Goal: Transaction & Acquisition: Purchase product/service

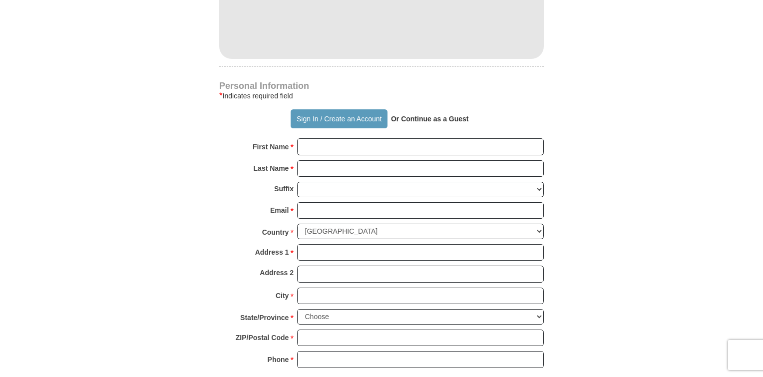
scroll to position [661, 0]
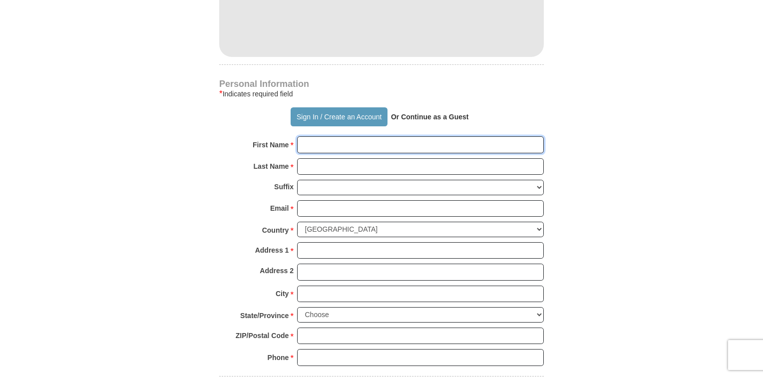
click at [393, 139] on input "First Name *" at bounding box center [420, 144] width 247 height 17
type input "[PERSON_NAME]"
click at [344, 159] on input "Last Name *" at bounding box center [420, 166] width 247 height 17
type input "AKINWANDE"
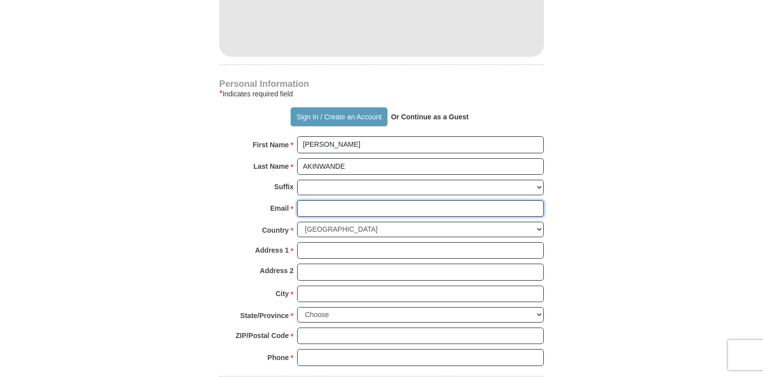
click at [326, 204] on input "Email *" at bounding box center [420, 208] width 247 height 17
type input "[EMAIL_ADDRESS][DOMAIN_NAME]"
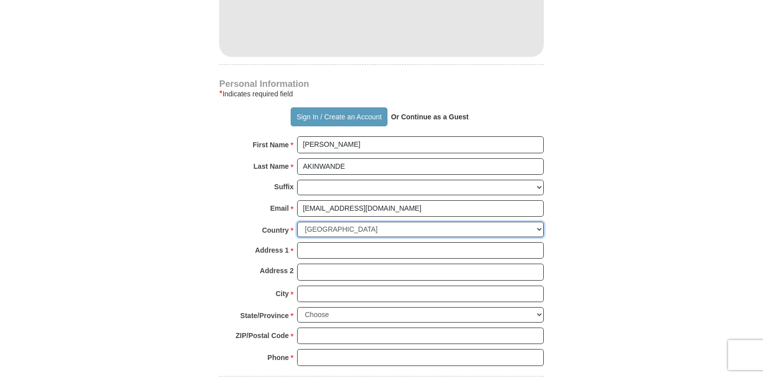
click at [538, 225] on select "[GEOGRAPHIC_DATA] [GEOGRAPHIC_DATA] [GEOGRAPHIC_DATA] [GEOGRAPHIC_DATA] [GEOGRA…" at bounding box center [420, 229] width 247 height 15
click at [297, 222] on select "[GEOGRAPHIC_DATA] [GEOGRAPHIC_DATA] [GEOGRAPHIC_DATA] [GEOGRAPHIC_DATA] [GEOGRA…" at bounding box center [420, 229] width 247 height 15
click at [541, 227] on select "United States of America Canada Antigua and Barbuda Argentina Armenia Aruba Aus…" at bounding box center [420, 229] width 247 height 15
select select "FR"
click at [297, 222] on select "United States of America Canada Antigua and Barbuda Argentina Armenia Aruba Aus…" at bounding box center [420, 229] width 247 height 15
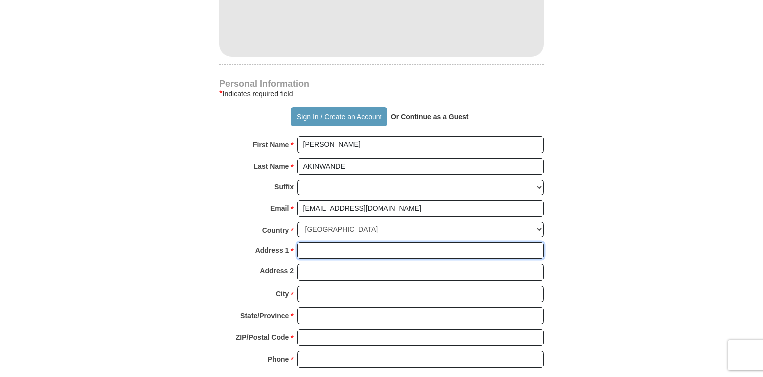
click at [344, 247] on input "Address 1 *" at bounding box center [420, 250] width 247 height 17
type input "2 rue Thomas Becket"
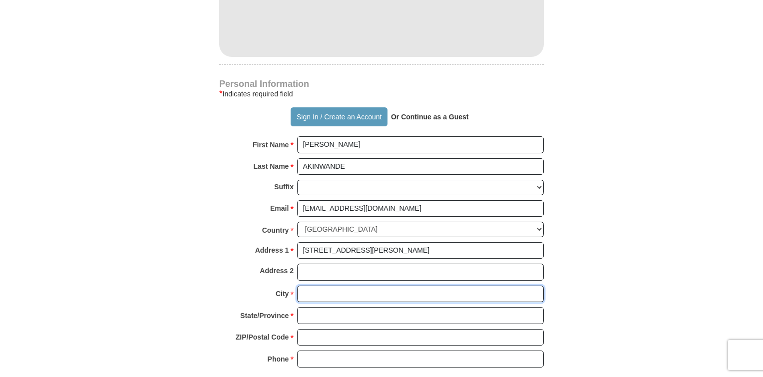
type input "MONT SAINT AIGNAN"
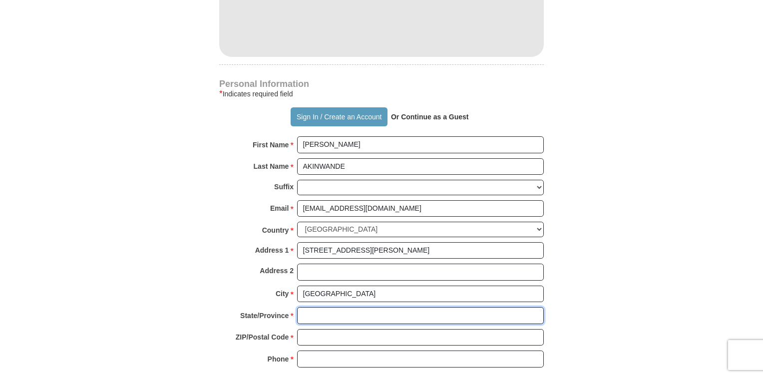
type input "Non"
type input "76130"
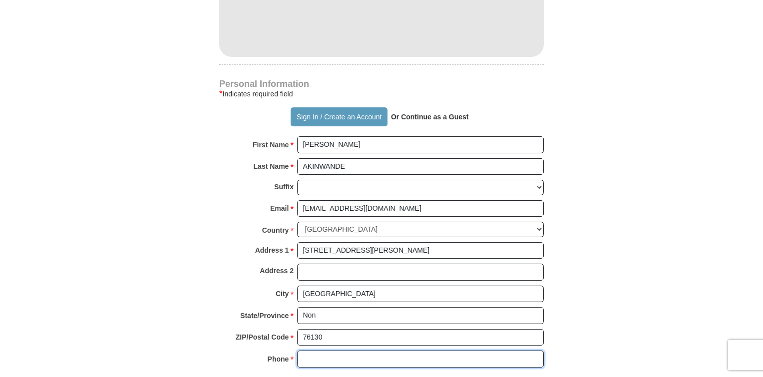
type input "0664994890"
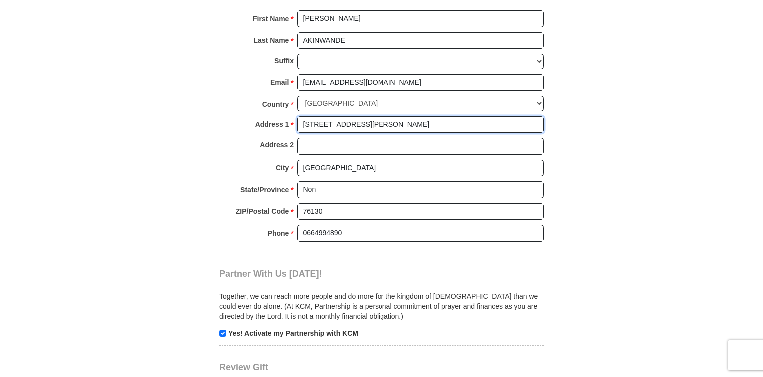
scroll to position [791, 0]
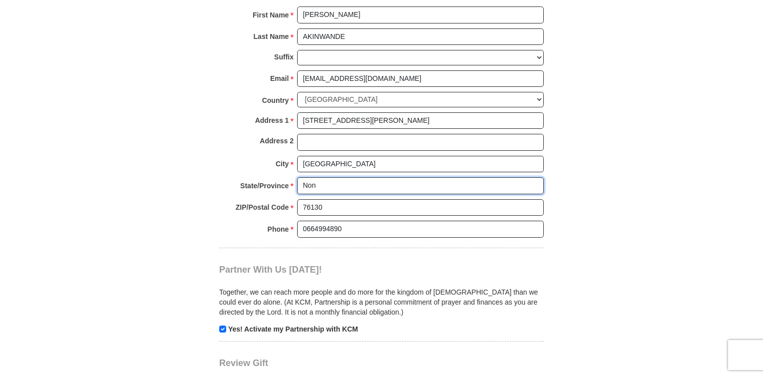
click at [328, 181] on input "Non" at bounding box center [420, 185] width 247 height 17
type input "[GEOGRAPHIC_DATA]"
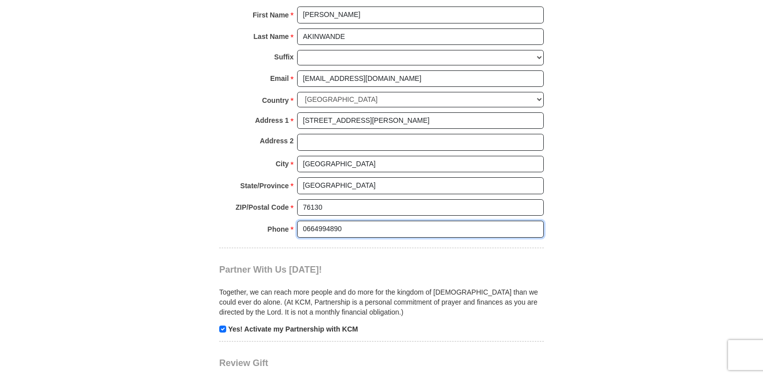
click at [346, 224] on input "0664994890" at bounding box center [420, 229] width 247 height 17
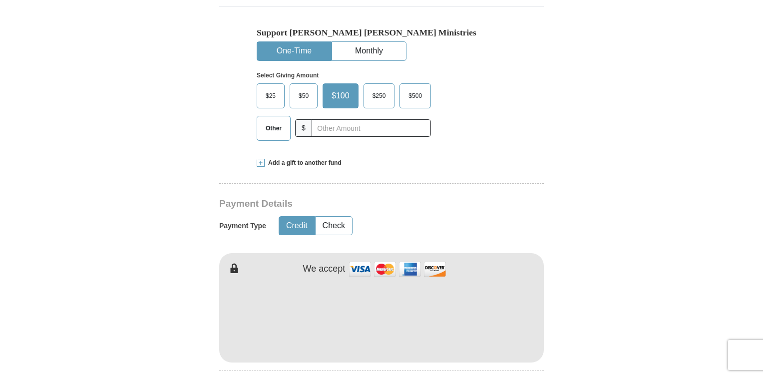
scroll to position [353, 0]
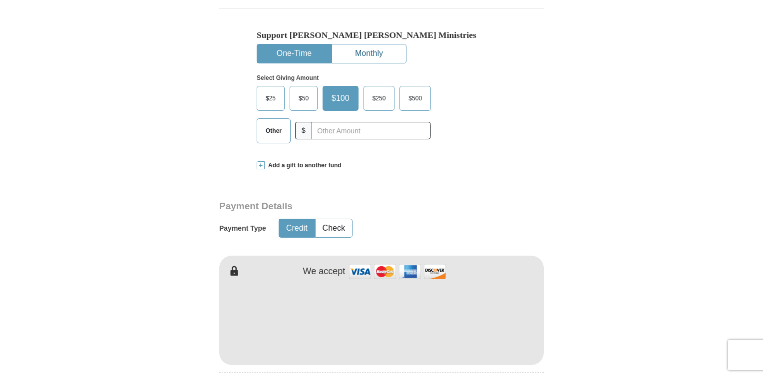
type input "0652156455"
click at [388, 52] on button "Monthly" at bounding box center [369, 53] width 74 height 18
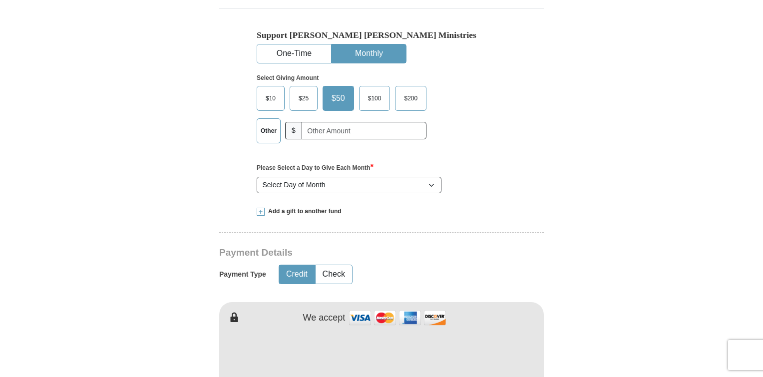
click at [390, 53] on button "Monthly" at bounding box center [369, 53] width 74 height 18
click at [321, 51] on button "One-Time" at bounding box center [294, 53] width 74 height 18
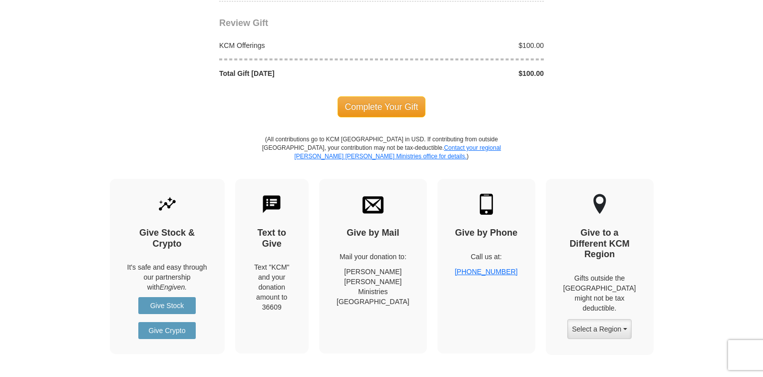
scroll to position [1149, 0]
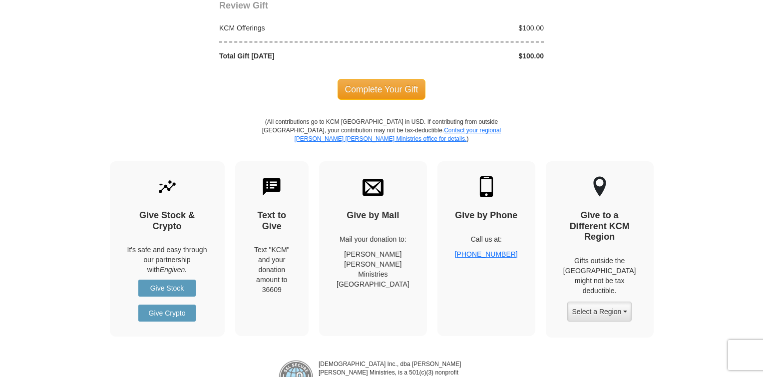
click at [388, 88] on span "Complete Your Gift" at bounding box center [382, 89] width 88 height 21
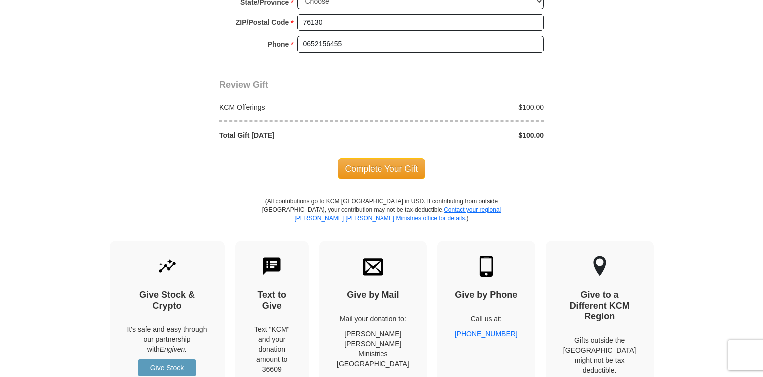
scroll to position [999, 0]
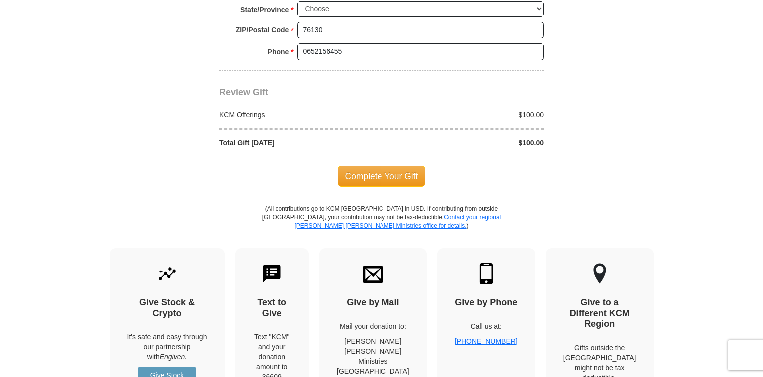
drag, startPoint x: 235, startPoint y: 108, endPoint x: 267, endPoint y: 110, distance: 32.6
click at [236, 110] on div "KCM Offerings" at bounding box center [298, 115] width 168 height 10
drag, startPoint x: 528, startPoint y: 105, endPoint x: 529, endPoint y: 111, distance: 6.1
click at [529, 107] on div "KCM Offerings $100.00 Total Gift Today $100.00" at bounding box center [381, 123] width 325 height 50
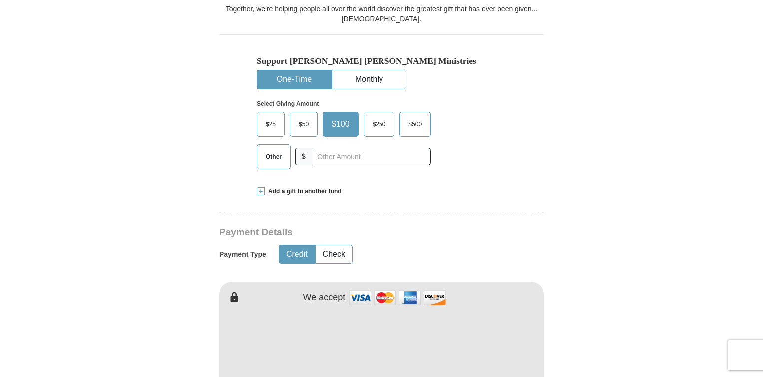
scroll to position [350, 0]
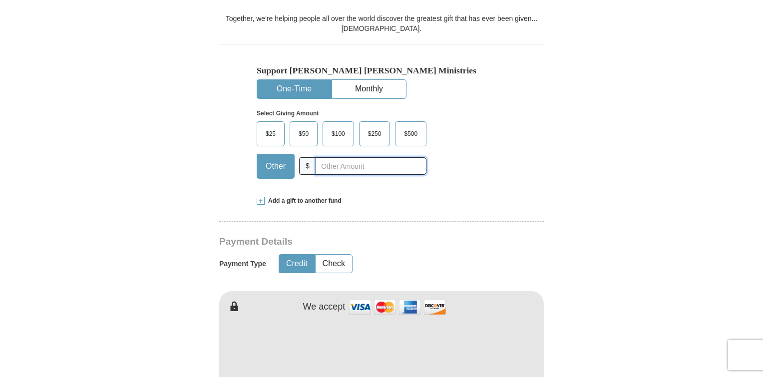
click at [379, 165] on input "text" at bounding box center [371, 165] width 111 height 17
click at [382, 166] on input "text" at bounding box center [371, 165] width 111 height 17
click at [464, 149] on div "$25 $50 $100 $250 $500 $" at bounding box center [360, 153] width 207 height 65
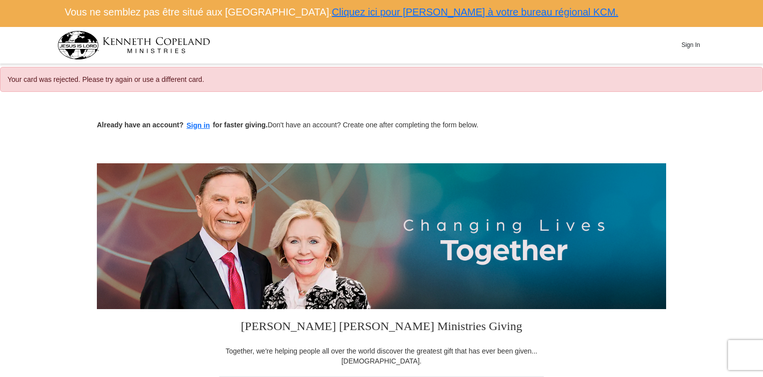
scroll to position [0, 0]
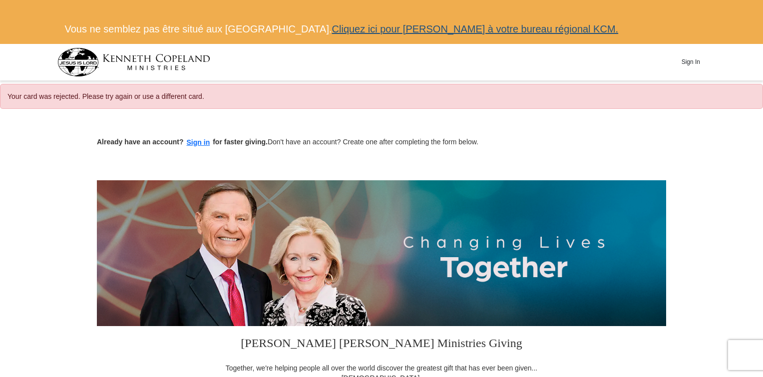
click at [378, 27] on link "Cliquez ici pour [PERSON_NAME] à votre bureau régional KCM." at bounding box center [475, 28] width 287 height 11
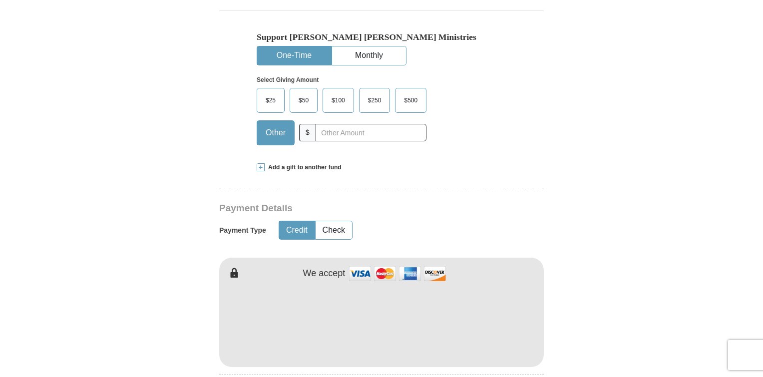
scroll to position [450, 0]
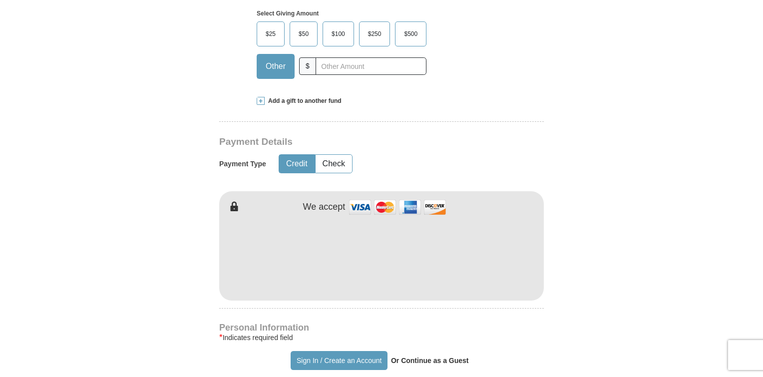
click at [338, 25] on label "$100" at bounding box center [338, 34] width 30 height 24
click at [0, 0] on input "$100" at bounding box center [0, 0] width 0 height 0
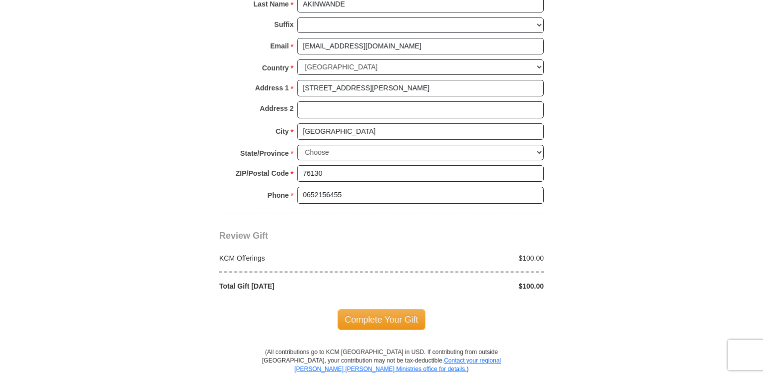
scroll to position [899, 0]
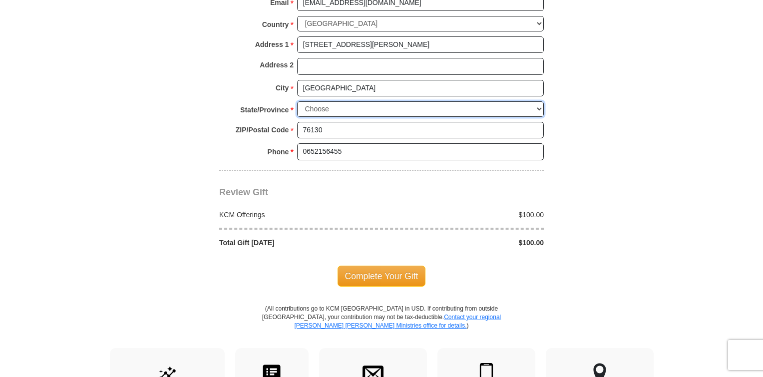
click at [407, 102] on select "Choose Alabama Alaska American Samoa Arizona Arkansas Armed Forces Americas Arm…" at bounding box center [420, 108] width 247 height 15
click at [347, 101] on select "Choose Alabama Alaska American Samoa Arizona Arkansas Armed Forces Americas Arm…" at bounding box center [420, 108] width 247 height 15
click at [330, 105] on select "Choose Alabama Alaska American Samoa Arizona Arkansas Armed Forces Americas Arm…" at bounding box center [420, 108] width 247 height 15
click at [336, 105] on select "Choose Alabama Alaska American Samoa Arizona Arkansas Armed Forces Americas Arm…" at bounding box center [420, 108] width 247 height 15
drag, startPoint x: 336, startPoint y: 98, endPoint x: 368, endPoint y: 103, distance: 32.4
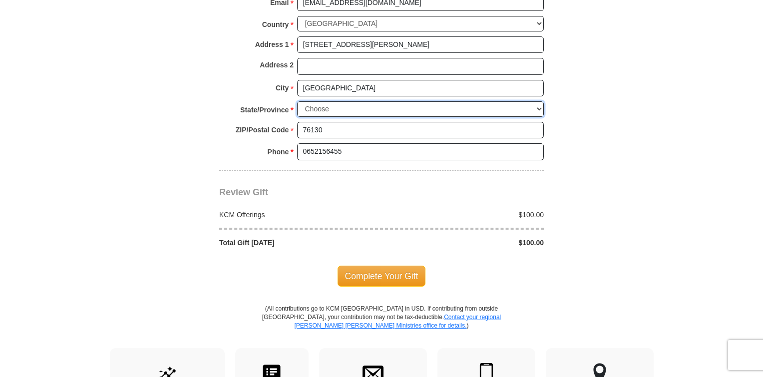
click at [342, 101] on select "Choose Alabama Alaska American Samoa Arizona Arkansas Armed Forces Americas Arm…" at bounding box center [420, 108] width 247 height 15
click at [537, 106] on select "Choose Alabama Alaska American Samoa Arizona Arkansas Armed Forces Americas Arm…" at bounding box center [420, 108] width 247 height 15
click at [687, 127] on body "Vous ne semblez pas être situé aux Etats-Unis. Cliquez ici pour donner à votre …" at bounding box center [381, 49] width 763 height 1896
click at [306, 101] on select "Choose Alabama Alaska American Samoa Arizona Arkansas Armed Forces Americas Arm…" at bounding box center [420, 108] width 247 height 15
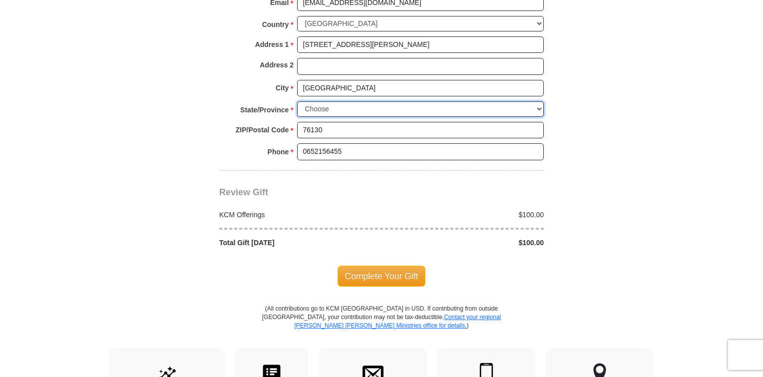
click at [305, 101] on select "Choose Alabama Alaska American Samoa Arizona Arkansas Armed Forces Americas Arm…" at bounding box center [420, 108] width 247 height 15
click at [306, 101] on select "Choose Alabama Alaska American Samoa Arizona Arkansas Armed Forces Americas Arm…" at bounding box center [420, 108] width 247 height 15
click at [307, 101] on select "Choose Alabama Alaska American Samoa Arizona Arkansas Armed Forces Americas Arm…" at bounding box center [420, 108] width 247 height 15
click at [266, 105] on strong "State/Province" at bounding box center [264, 110] width 48 height 14
click at [297, 105] on select "Choose Alabama Alaska American Samoa Arizona Arkansas Armed Forces Americas Arm…" at bounding box center [420, 108] width 247 height 15
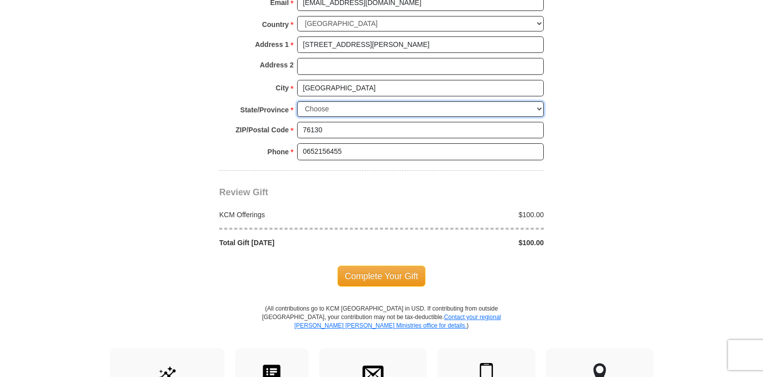
click at [312, 103] on select "Choose Alabama Alaska American Samoa Arizona Arkansas Armed Forces Americas Arm…" at bounding box center [420, 108] width 247 height 15
click at [330, 101] on select "Choose Alabama Alaska American Samoa Arizona Arkansas Armed Forces Americas Arm…" at bounding box center [420, 108] width 247 height 15
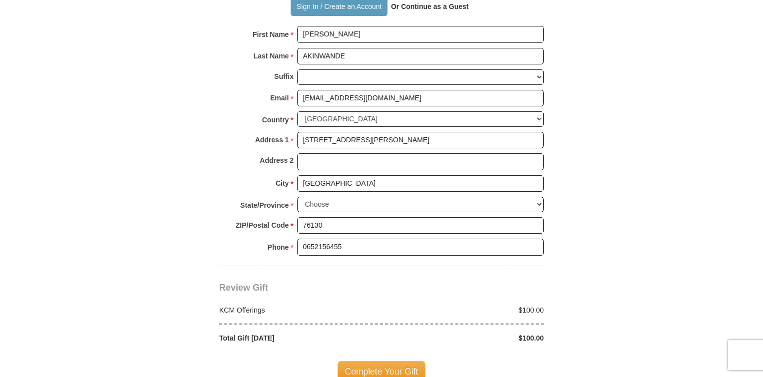
scroll to position [799, 0]
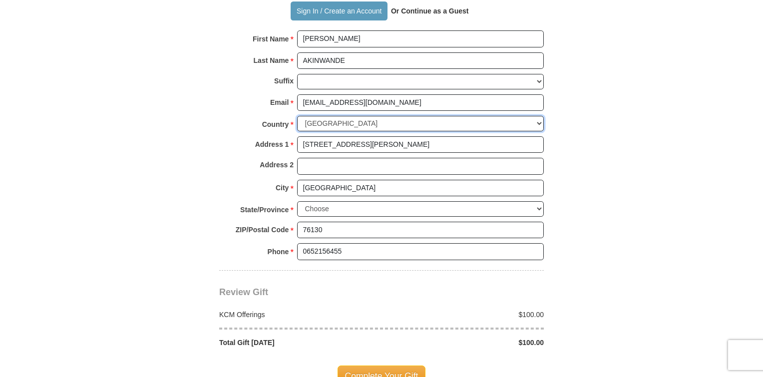
click at [537, 120] on select "United States of America Canada Antigua and Barbuda Argentina Armenia Aruba Aus…" at bounding box center [420, 123] width 247 height 15
click at [317, 120] on select "United States of America Canada Antigua and Barbuda Argentina Armenia Aruba Aus…" at bounding box center [420, 123] width 247 height 15
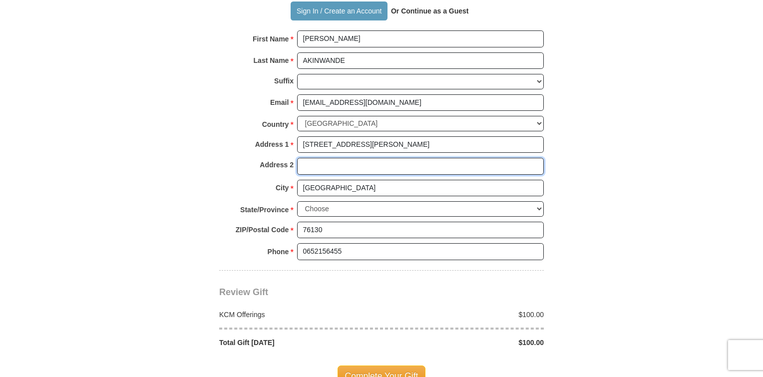
click at [329, 164] on input "Address 2" at bounding box center [420, 166] width 247 height 17
click at [306, 162] on input "normandie" at bounding box center [420, 166] width 247 height 17
click at [343, 160] on input "Normandie" at bounding box center [420, 166] width 247 height 17
type input "N"
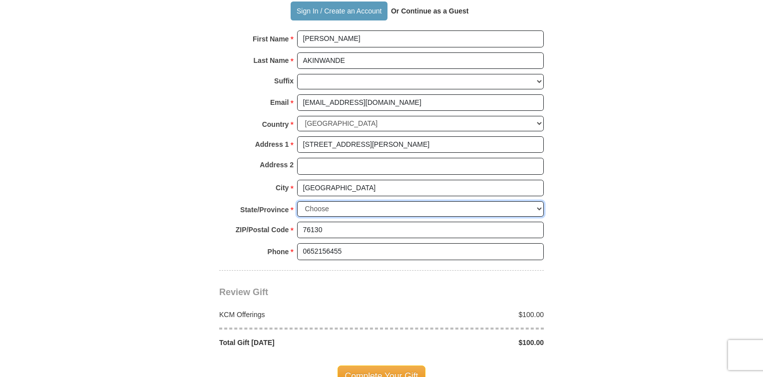
click at [315, 204] on select "Choose Alabama Alaska American Samoa Arizona Arkansas Armed Forces Americas Arm…" at bounding box center [420, 208] width 247 height 15
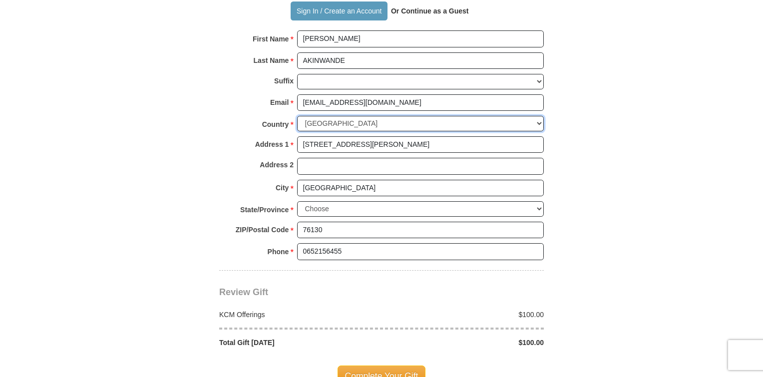
click at [539, 121] on select "United States of America Canada Antigua and Barbuda Argentina Armenia Aruba Aus…" at bounding box center [420, 123] width 247 height 15
click at [297, 116] on select "United States of America Canada Antigua and Barbuda Argentina Armenia Aruba Aus…" at bounding box center [420, 123] width 247 height 15
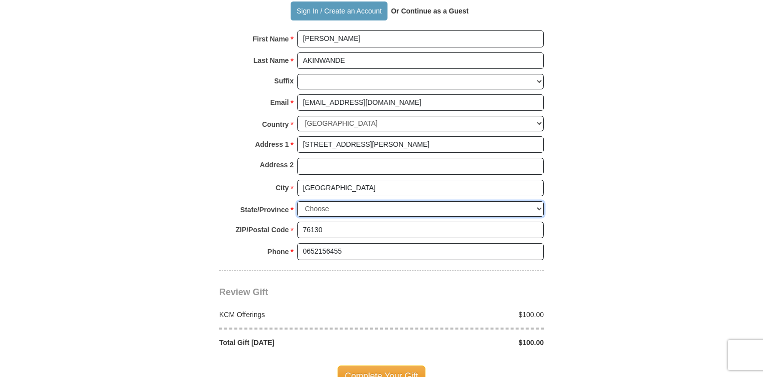
click at [317, 205] on select "Choose Alabama Alaska American Samoa Arizona Arkansas Armed Forces Americas Arm…" at bounding box center [420, 208] width 247 height 15
click at [23, 107] on body "Vous ne semblez pas être situé aux Etats-Unis. Cliquez ici pour donner à votre …" at bounding box center [381, 149] width 763 height 1896
click at [342, 205] on select "Choose Alabama Alaska American Samoa Arizona Arkansas Armed Forces Americas Arm…" at bounding box center [420, 208] width 247 height 15
click at [339, 205] on select "Choose Alabama Alaska American Samoa Arizona Arkansas Armed Forces Americas Arm…" at bounding box center [420, 208] width 247 height 15
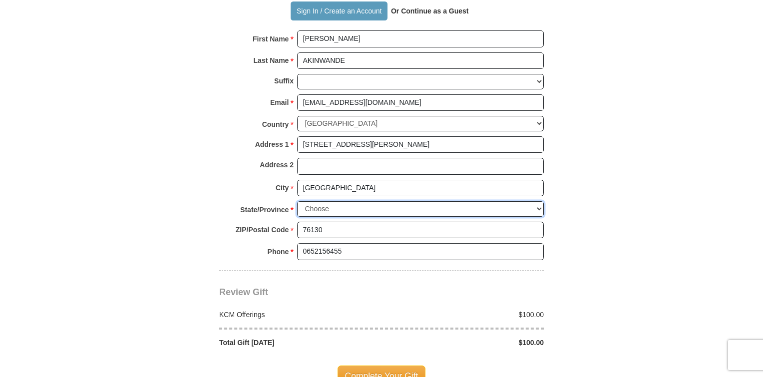
click at [339, 205] on select "Choose Alabama Alaska American Samoa Arizona Arkansas Armed Forces Americas Arm…" at bounding box center [420, 208] width 247 height 15
click at [336, 203] on select "Choose Alabama Alaska American Samoa Arizona Arkansas Armed Forces Americas Arm…" at bounding box center [420, 208] width 247 height 15
drag, startPoint x: 684, startPoint y: 64, endPoint x: 680, endPoint y: 69, distance: 6.0
click at [684, 65] on body "Vous ne semblez pas être situé aux Etats-Unis. Cliquez ici pour donner à votre …" at bounding box center [381, 149] width 763 height 1896
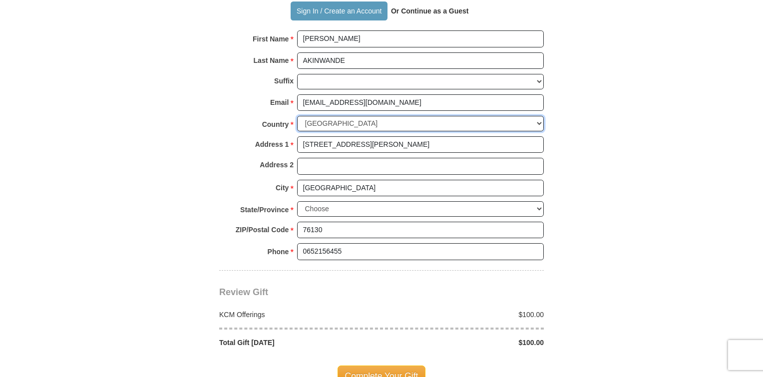
click at [539, 121] on select "United States of America Canada Antigua and Barbuda Argentina Armenia Aruba Aus…" at bounding box center [420, 123] width 247 height 15
click at [297, 116] on select "United States of America Canada Antigua and Barbuda Argentina Armenia Aruba Aus…" at bounding box center [420, 123] width 247 height 15
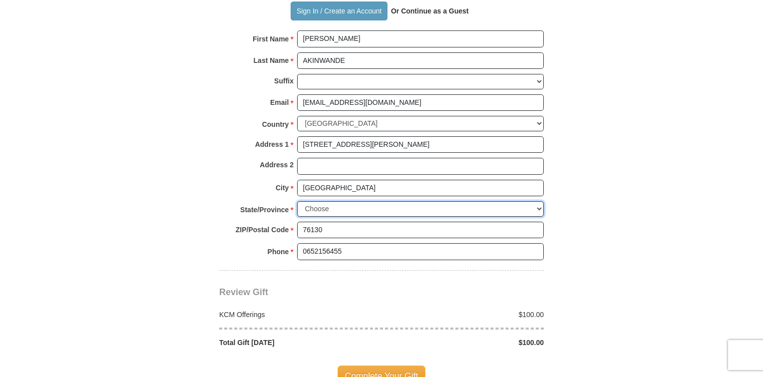
click at [380, 205] on select "Choose Alabama Alaska American Samoa Arizona Arkansas Armed Forces Americas Arm…" at bounding box center [420, 208] width 247 height 15
drag, startPoint x: 699, startPoint y: 97, endPoint x: 689, endPoint y: 101, distance: 10.5
click at [697, 101] on body "Vous ne semblez pas être situé aux Etats-Unis. Cliquez ici pour donner à votre …" at bounding box center [381, 149] width 763 height 1896
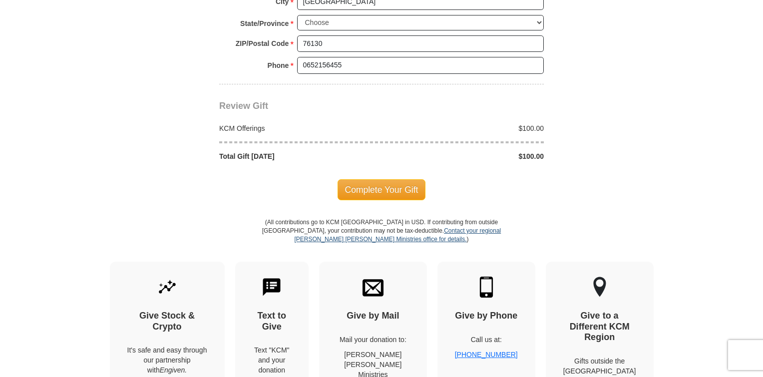
scroll to position [999, 0]
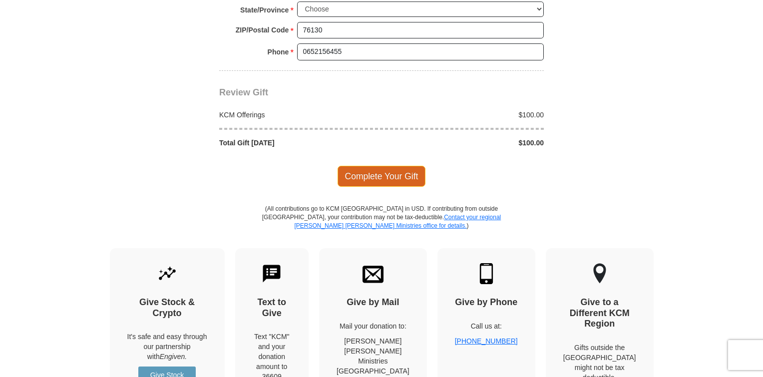
click at [384, 171] on span "Complete Your Gift" at bounding box center [382, 176] width 88 height 21
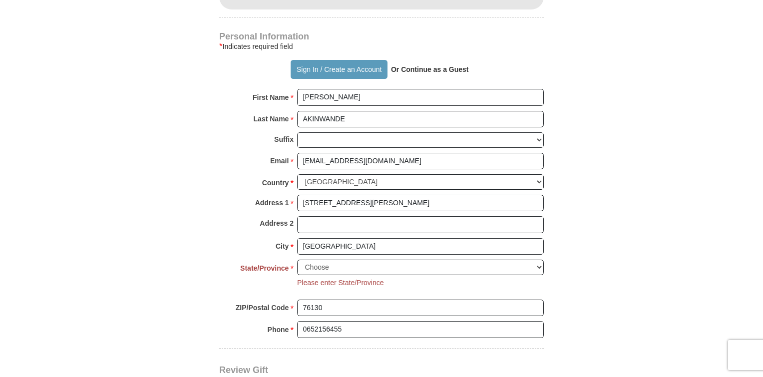
scroll to position [758, 0]
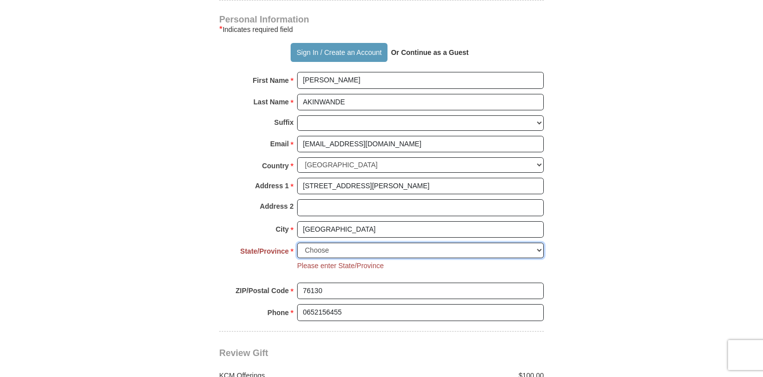
click at [341, 245] on select "Choose Alabama Alaska American Samoa Arizona Arkansas Armed Forces Americas Arm…" at bounding box center [420, 250] width 247 height 15
click at [365, 265] on li "Please enter State/Province" at bounding box center [340, 266] width 87 height 10
click at [344, 244] on select "Choose Alabama Alaska American Samoa Arizona Arkansas Armed Forces Americas Arm…" at bounding box center [420, 250] width 247 height 15
click at [345, 244] on select "Choose Alabama Alaska American Samoa Arizona Arkansas Armed Forces Americas Arm…" at bounding box center [420, 250] width 247 height 15
click at [339, 246] on select "Choose Alabama Alaska American Samoa Arizona Arkansas Armed Forces Americas Arm…" at bounding box center [420, 250] width 247 height 15
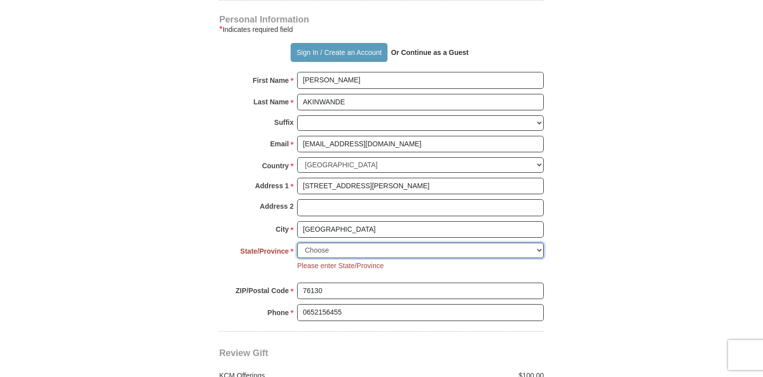
select select "IN"
click at [297, 243] on select "Choose Alabama Alaska American Samoa Arizona Arkansas Armed Forces Americas Arm…" at bounding box center [420, 250] width 247 height 15
drag, startPoint x: 333, startPoint y: 243, endPoint x: 339, endPoint y: 247, distance: 6.8
click at [338, 247] on select "Choose Alabama Alaska American Samoa Arizona Arkansas Armed Forces Americas Arm…" at bounding box center [420, 250] width 247 height 15
click at [339, 247] on select "Choose Alabama Alaska American Samoa Arizona Arkansas Armed Forces Americas Arm…" at bounding box center [420, 250] width 247 height 15
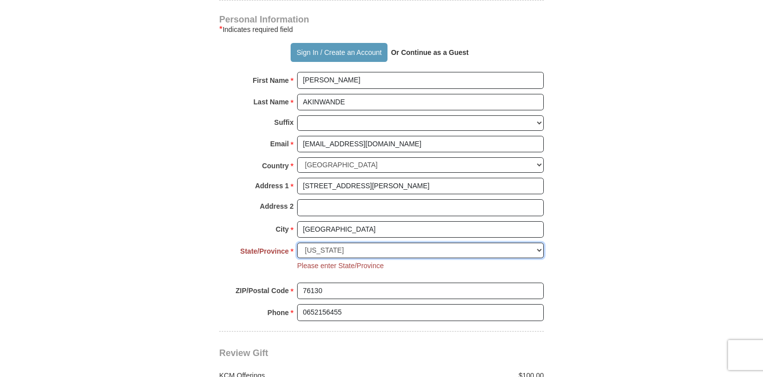
click at [338, 247] on select "Choose Alabama Alaska American Samoa Arizona Arkansas Armed Forces Americas Arm…" at bounding box center [420, 250] width 247 height 15
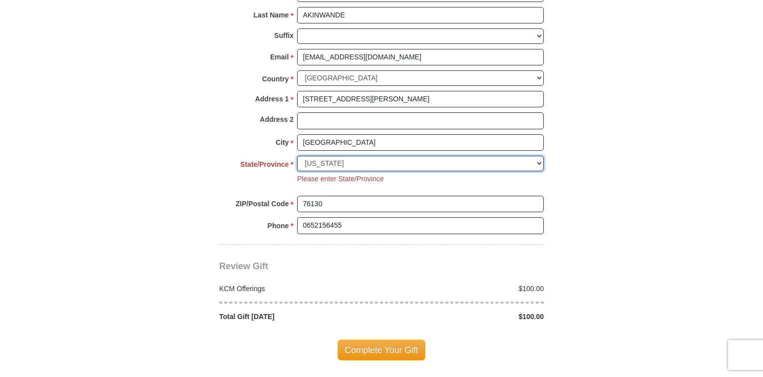
scroll to position [858, 0]
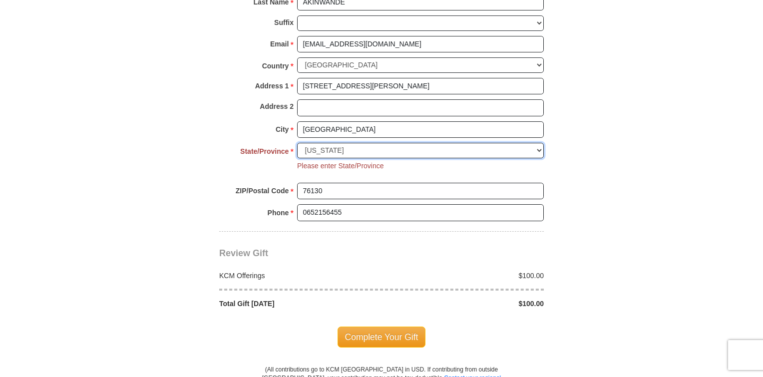
click at [345, 144] on select "Choose Alabama Alaska American Samoa Arizona Arkansas Armed Forces Americas Arm…" at bounding box center [420, 150] width 247 height 15
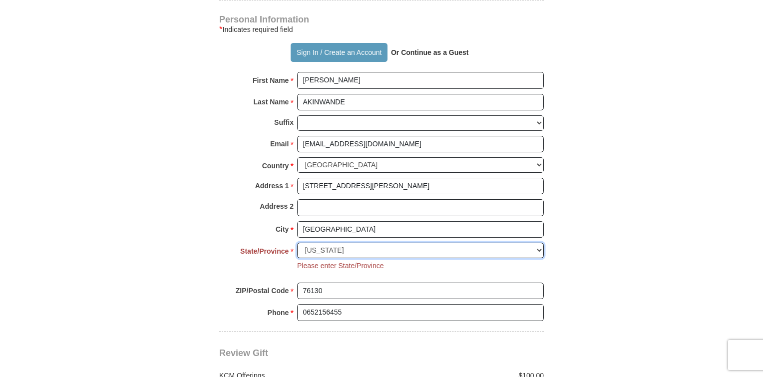
scroll to position [808, 0]
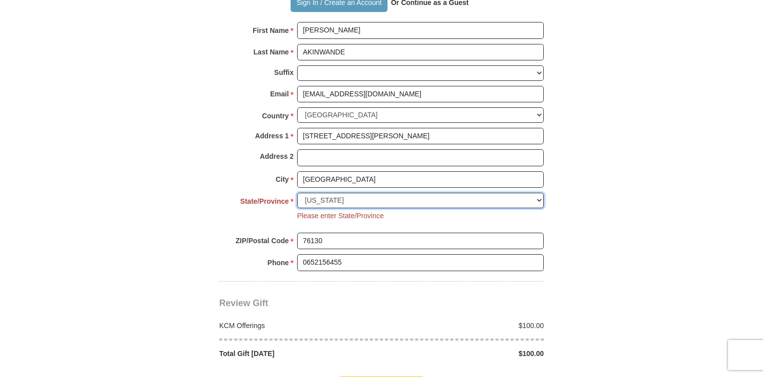
click at [539, 198] on select "Choose Alabama Alaska American Samoa Arizona Arkansas Armed Forces Americas Arm…" at bounding box center [420, 200] width 247 height 15
click at [343, 213] on li "Please enter State/Province" at bounding box center [340, 216] width 87 height 10
click at [344, 214] on li "Please enter State/Province" at bounding box center [340, 216] width 87 height 10
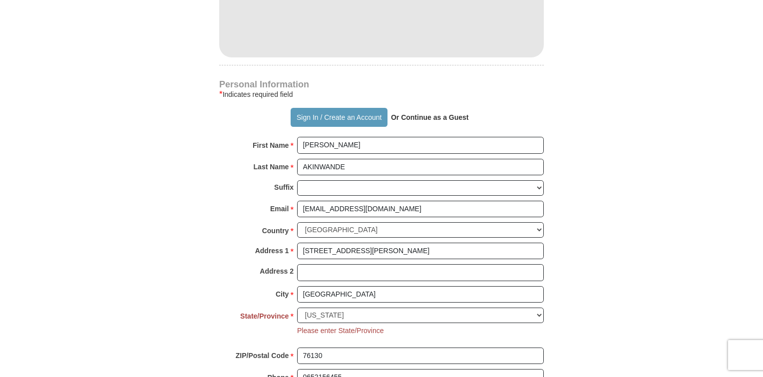
scroll to position [708, 0]
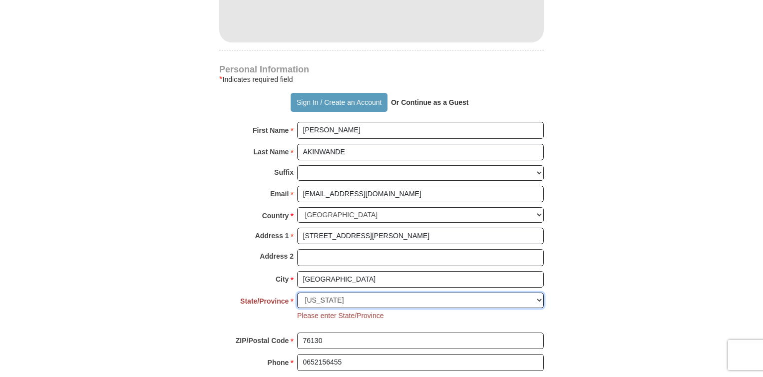
click at [334, 297] on select "Choose Alabama Alaska American Samoa Arizona Arkansas Armed Forces Americas Arm…" at bounding box center [420, 300] width 247 height 15
click at [335, 297] on select "Choose Alabama Alaska American Samoa Arizona Arkansas Armed Forces Americas Arm…" at bounding box center [420, 300] width 247 height 15
click at [336, 297] on select "Choose Alabama Alaska American Samoa Arizona Arkansas Armed Forces Americas Arm…" at bounding box center [420, 300] width 247 height 15
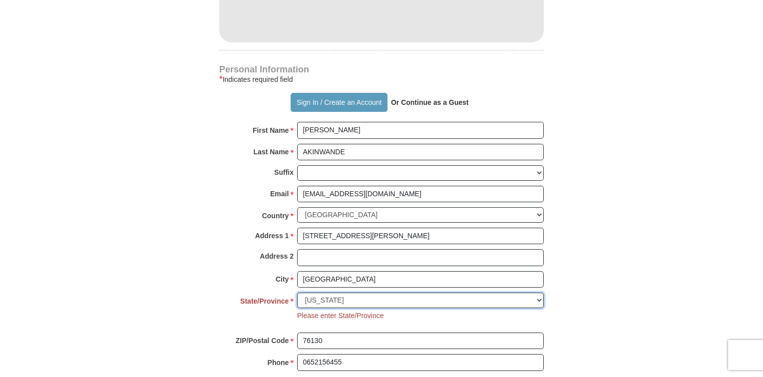
click at [337, 297] on select "Choose Alabama Alaska American Samoa Arizona Arkansas Armed Forces Americas Arm…" at bounding box center [420, 300] width 247 height 15
click at [257, 296] on strong "State/Province" at bounding box center [264, 301] width 48 height 14
click at [258, 297] on strong "State/Province" at bounding box center [264, 301] width 48 height 14
click at [297, 297] on select "Choose Alabama Alaska American Samoa Arizona Arkansas Armed Forces Americas Arm…" at bounding box center [420, 300] width 247 height 15
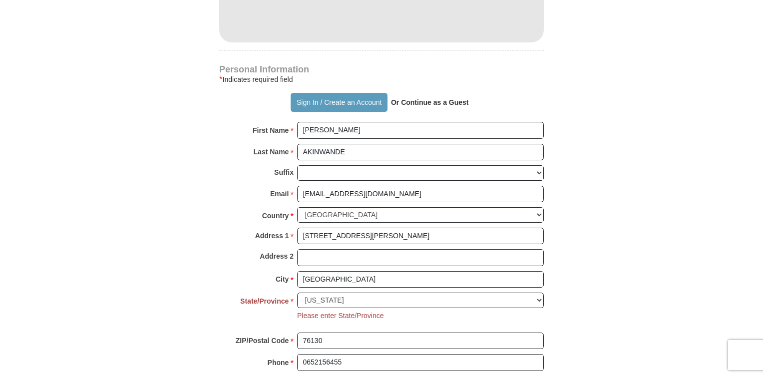
click at [264, 297] on strong "State/Province" at bounding box center [264, 301] width 48 height 14
click at [297, 297] on select "Choose Alabama Alaska American Samoa Arizona Arkansas Armed Forces Americas Arm…" at bounding box center [420, 300] width 247 height 15
click at [268, 297] on strong "State/Province" at bounding box center [264, 301] width 48 height 14
click at [297, 297] on select "Choose Alabama Alaska American Samoa Arizona Arkansas Armed Forces Americas Arm…" at bounding box center [420, 300] width 247 height 15
click at [272, 298] on strong "State/Province" at bounding box center [264, 301] width 48 height 14
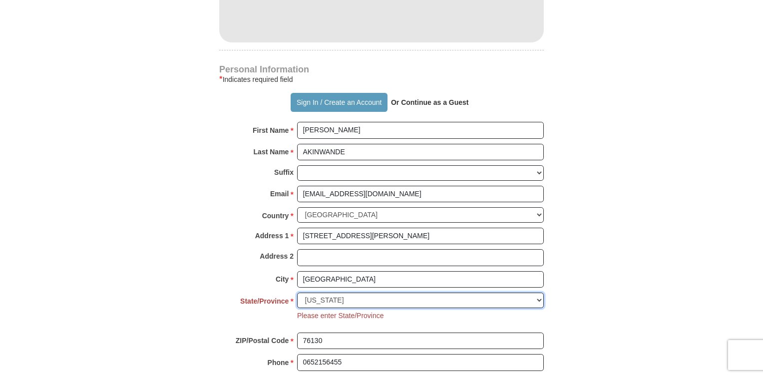
click at [297, 298] on select "Choose Alabama Alaska American Samoa Arizona Arkansas Armed Forces Americas Arm…" at bounding box center [420, 300] width 247 height 15
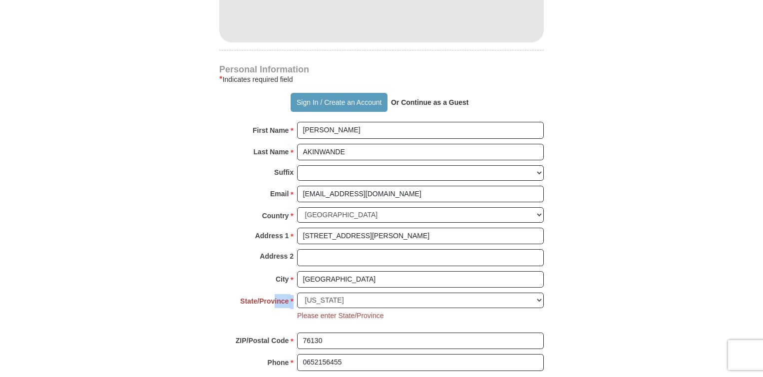
drag, startPoint x: 273, startPoint y: 299, endPoint x: 332, endPoint y: 296, distance: 58.5
click at [330, 296] on div "State/Province * Choose Alabama Alaska American Samoa Arizona Arkansas Armed Fo…" at bounding box center [381, 313] width 325 height 40
click at [333, 296] on select "Choose Alabama Alaska American Samoa Arizona Arkansas Armed Forces Americas Arm…" at bounding box center [420, 300] width 247 height 15
drag, startPoint x: 320, startPoint y: 297, endPoint x: 326, endPoint y: 297, distance: 5.5
click at [320, 297] on select "Choose Alabama Alaska American Samoa Arizona Arkansas Armed Forces Americas Arm…" at bounding box center [420, 300] width 247 height 15
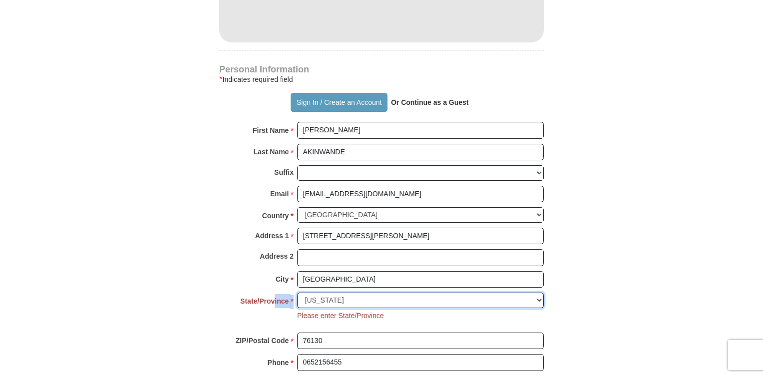
click at [332, 297] on select "Choose Alabama Alaska American Samoa Arizona Arkansas Armed Forces Americas Arm…" at bounding box center [420, 300] width 247 height 15
click at [336, 297] on select "Choose Alabama Alaska American Samoa Arizona Arkansas Armed Forces Americas Arm…" at bounding box center [420, 300] width 247 height 15
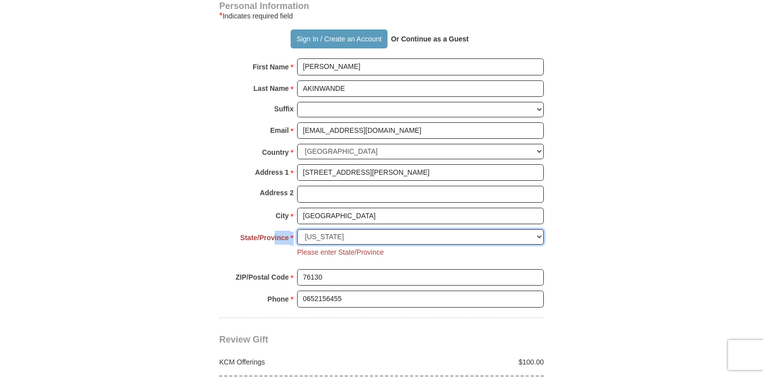
scroll to position [758, 0]
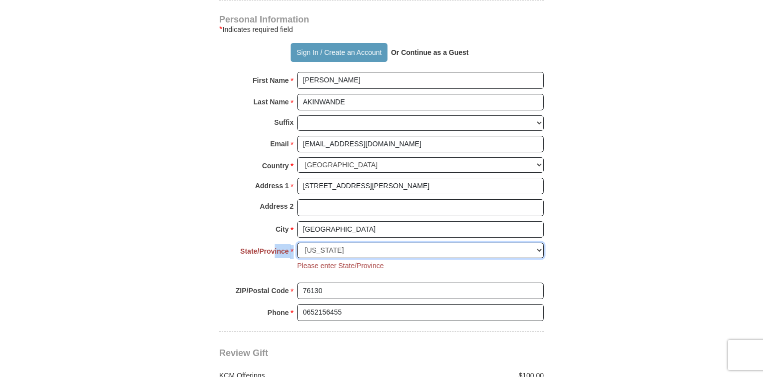
click at [334, 243] on select "Choose Alabama Alaska American Samoa Arizona Arkansas Armed Forces Americas Arm…" at bounding box center [420, 250] width 247 height 15
click at [539, 247] on select "Choose Alabama Alaska American Samoa Arizona Arkansas Armed Forces Americas Arm…" at bounding box center [420, 250] width 247 height 15
select select
click at [297, 243] on select "Choose Alabama Alaska American Samoa Arizona Arkansas Armed Forces Americas Arm…" at bounding box center [420, 250] width 247 height 15
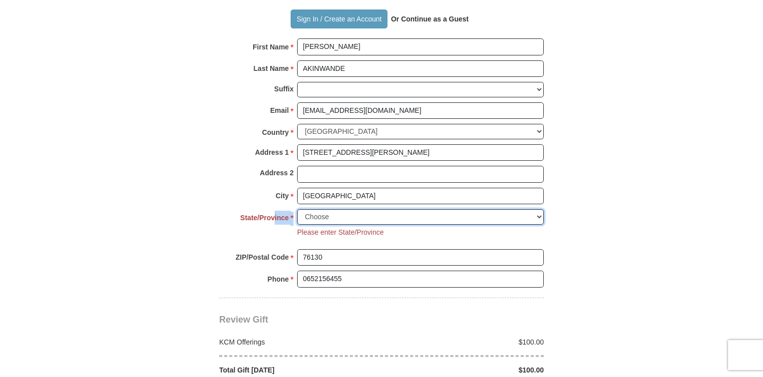
scroll to position [858, 0]
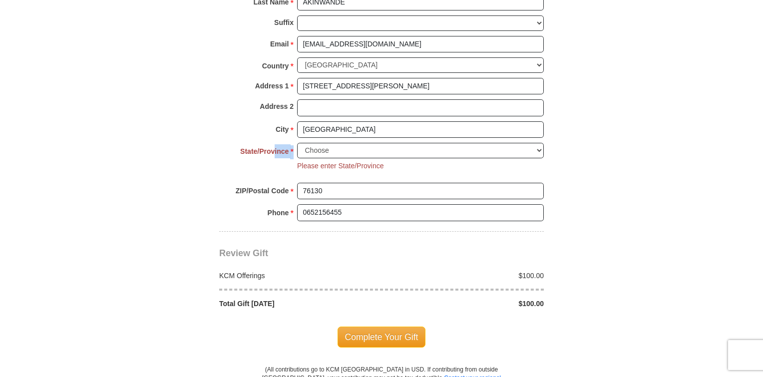
click at [372, 327] on span "Complete Your Gift" at bounding box center [382, 337] width 88 height 21
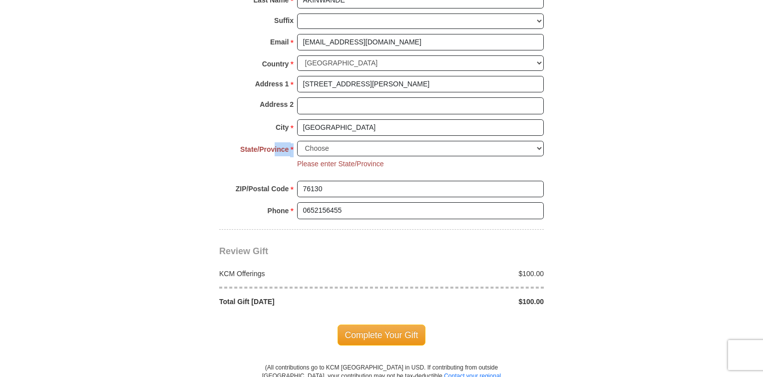
scroll to position [849, 0]
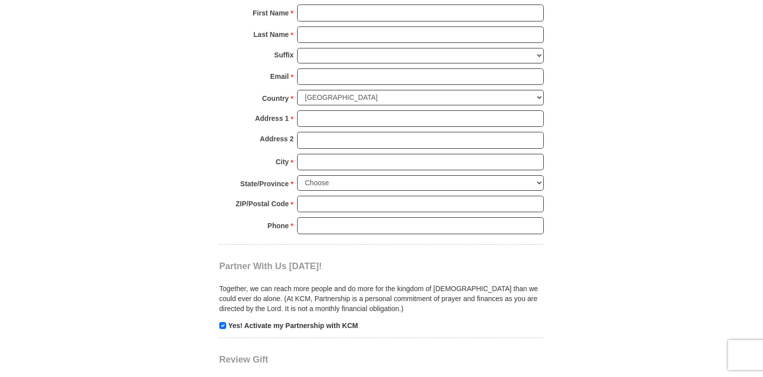
click at [274, 179] on strong "State/Province" at bounding box center [264, 184] width 48 height 14
click at [297, 179] on select "Choose Alabama Alaska American Samoa Arizona Arkansas Armed Forces Americas Arm…" at bounding box center [420, 182] width 247 height 15
click at [339, 177] on select "Choose Alabama Alaska American Samoa Arizona Arkansas Armed Forces Americas Arm…" at bounding box center [420, 182] width 247 height 15
drag, startPoint x: 52, startPoint y: 172, endPoint x: 57, endPoint y: 173, distance: 5.7
click at [53, 172] on body "Vous ne semblez pas être situé aux Etats-Unis. Cliquez ici pour donner à votre …" at bounding box center [381, 185] width 763 height 1957
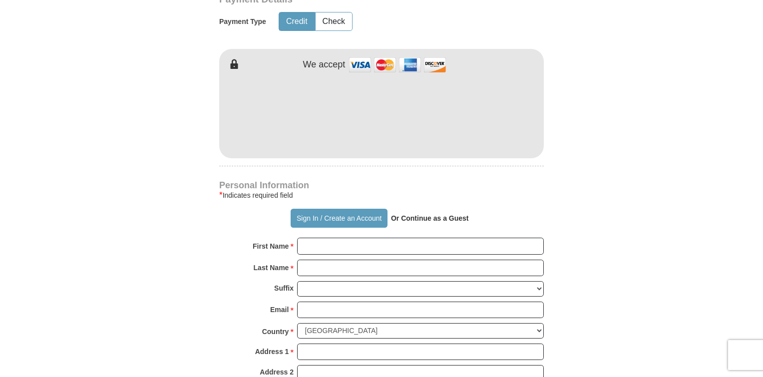
scroll to position [543, 0]
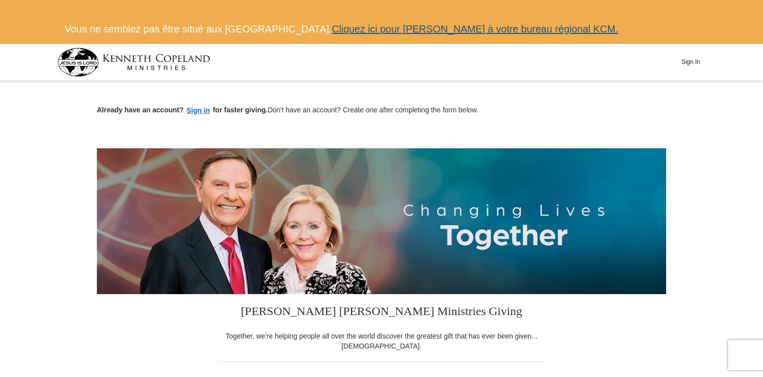
click at [391, 25] on link "Cliquez ici pour [PERSON_NAME] à votre bureau régional KCM." at bounding box center [475, 28] width 287 height 11
click at [369, 27] on link "Cliquez ici pour [PERSON_NAME] à votre bureau régional KCM." at bounding box center [475, 28] width 287 height 11
